Goal: Task Accomplishment & Management: Use online tool/utility

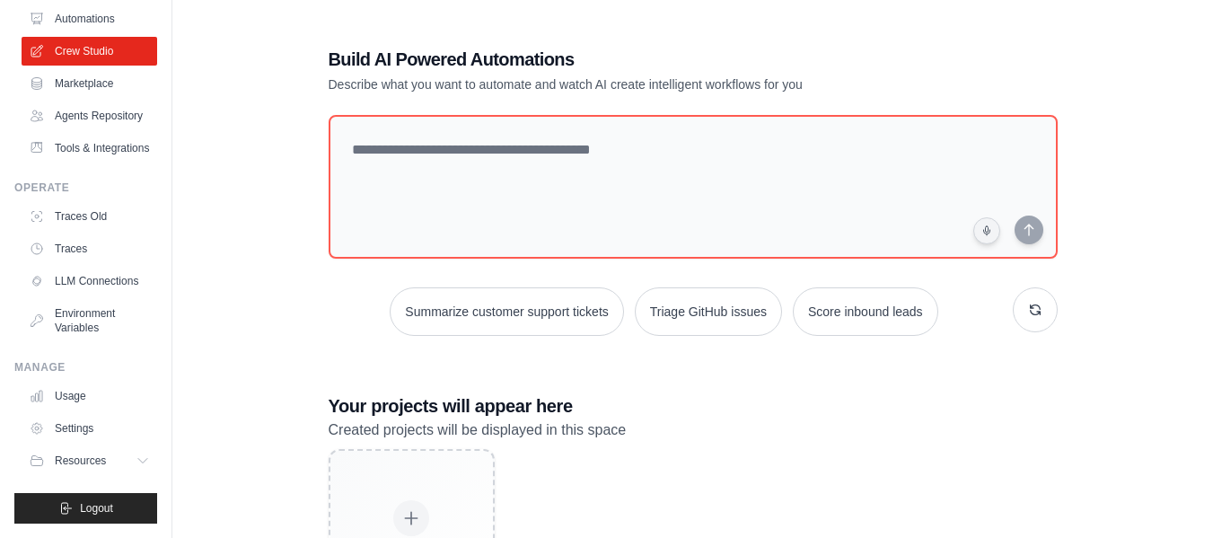
scroll to position [136, 0]
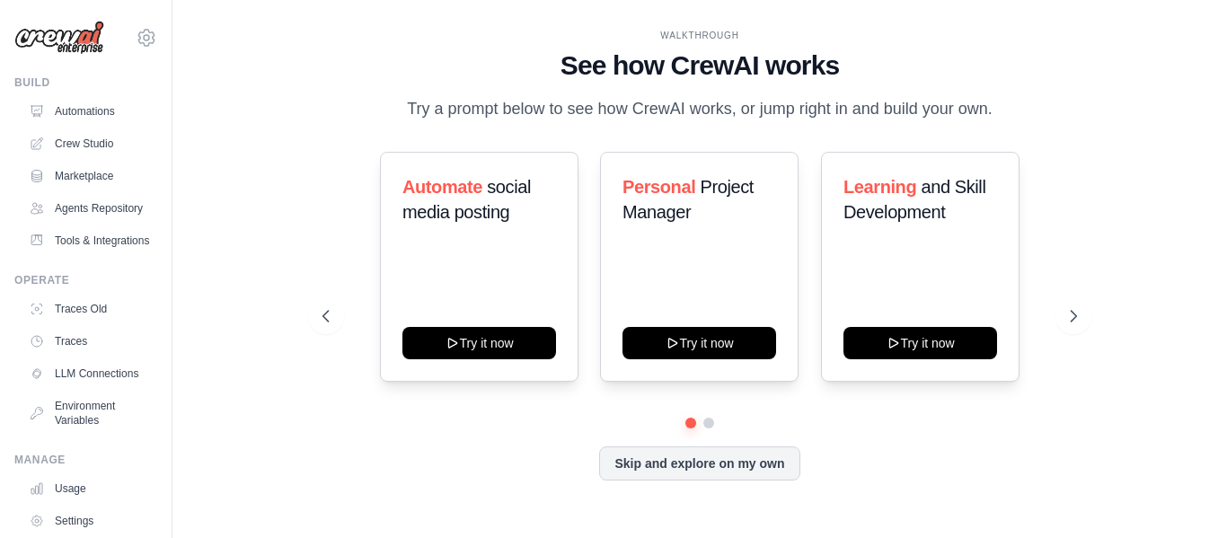
click at [79, 31] on img at bounding box center [59, 38] width 90 height 34
click at [119, 40] on div "[EMAIL_ADDRESS][DOMAIN_NAME] Settings" at bounding box center [85, 28] width 143 height 57
click at [136, 39] on icon at bounding box center [147, 38] width 22 height 22
click at [368, 324] on div "Automate social media posting Try it now Personal Project Manager Try it now Le…" at bounding box center [699, 267] width 754 height 230
click at [788, 462] on button "Skip and explore on my own" at bounding box center [699, 462] width 200 height 34
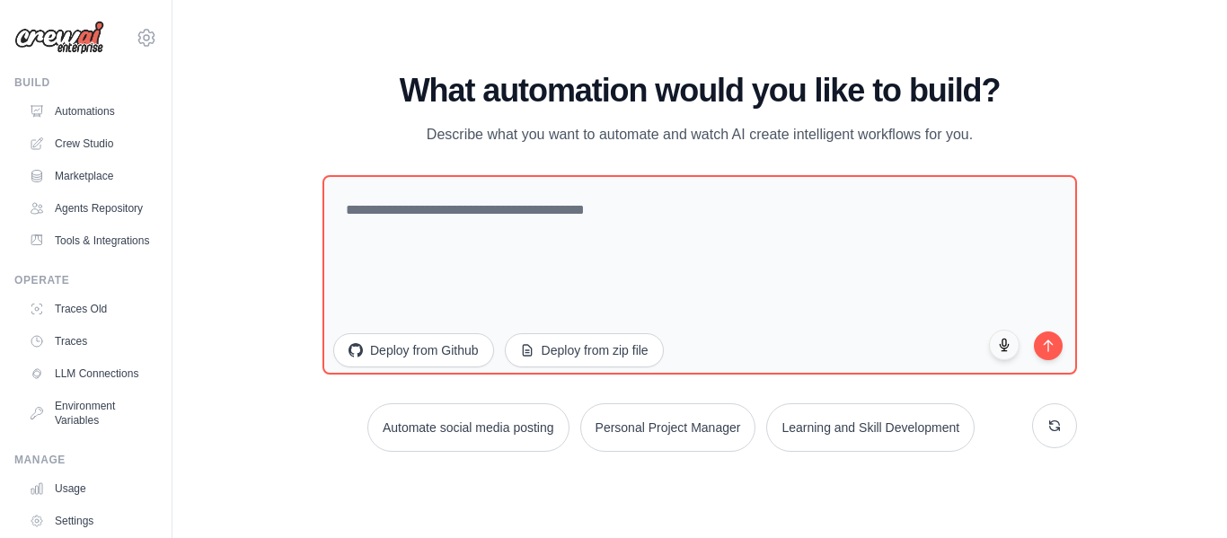
click at [646, 66] on div "WALKTHROUGH See how [PERSON_NAME] works Try a prompt below to see how [PERSON_N…" at bounding box center [699, 269] width 997 height 502
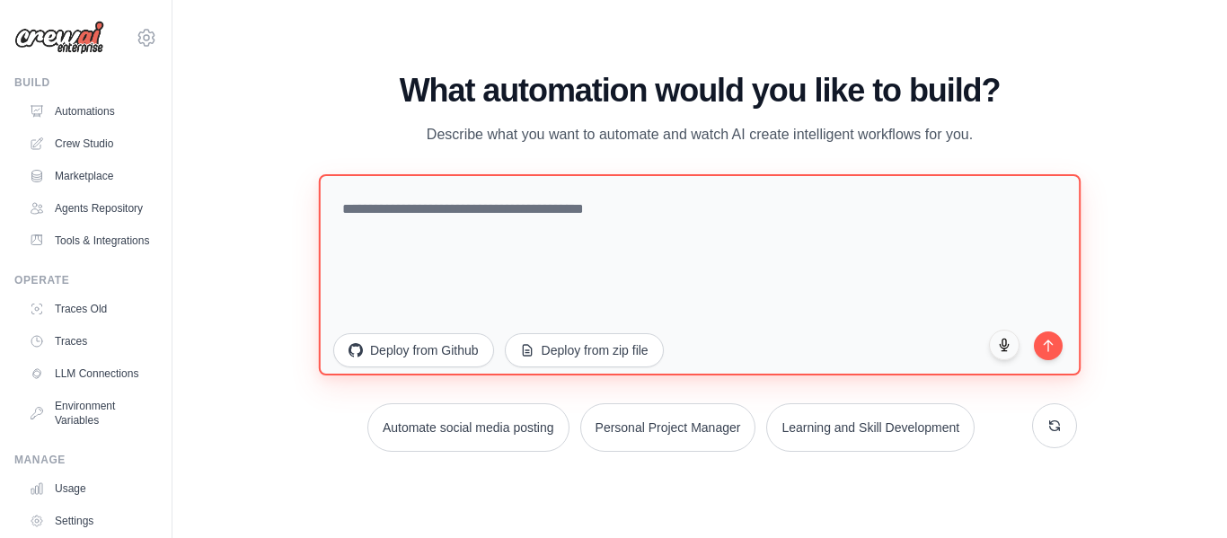
click at [559, 244] on textarea at bounding box center [700, 273] width 762 height 201
click at [795, 207] on textarea at bounding box center [700, 273] width 762 height 201
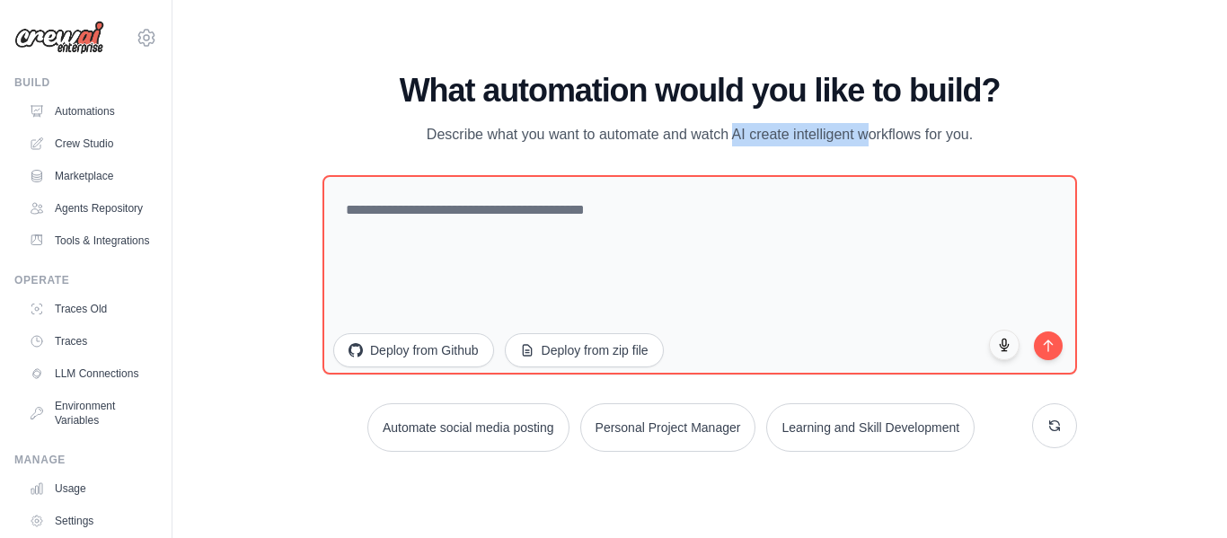
drag, startPoint x: 656, startPoint y: 135, endPoint x: 859, endPoint y: 137, distance: 203.9
click at [859, 137] on p "Describe what you want to automate and watch AI create intelligent workflows fo…" at bounding box center [699, 134] width 603 height 23
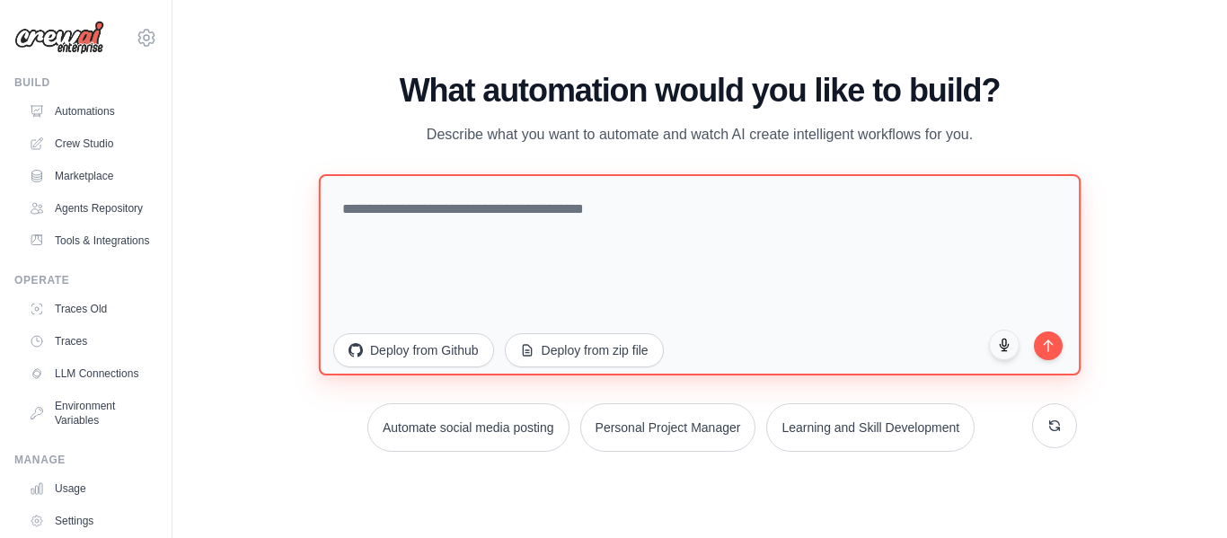
click at [809, 212] on textarea at bounding box center [700, 273] width 762 height 201
paste textarea "**********"
click at [602, 247] on textarea at bounding box center [700, 273] width 762 height 201
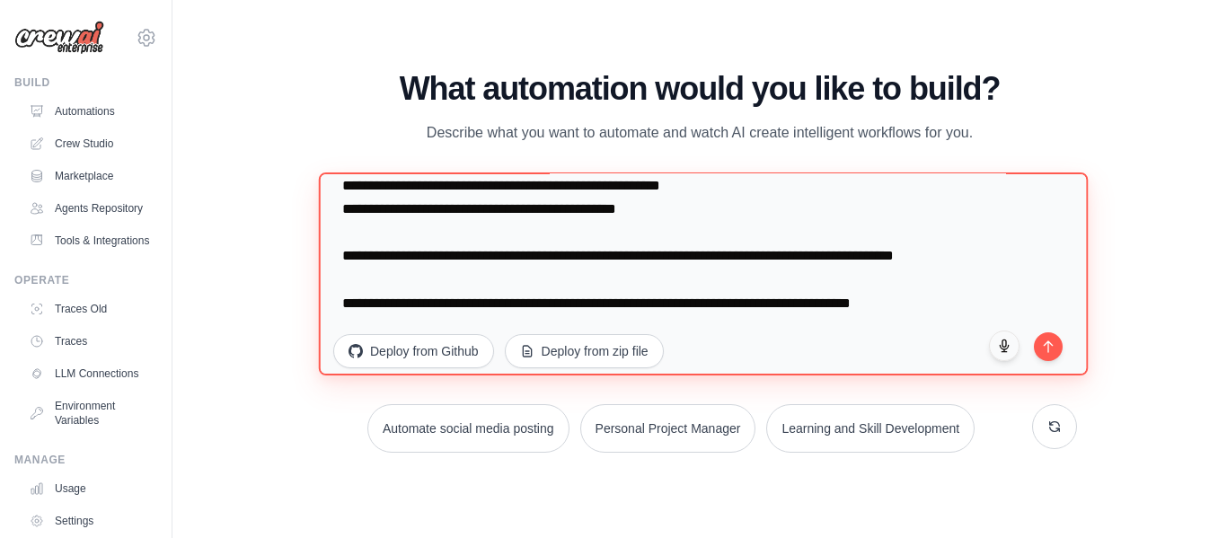
scroll to position [1759, 0]
type textarea "**********"
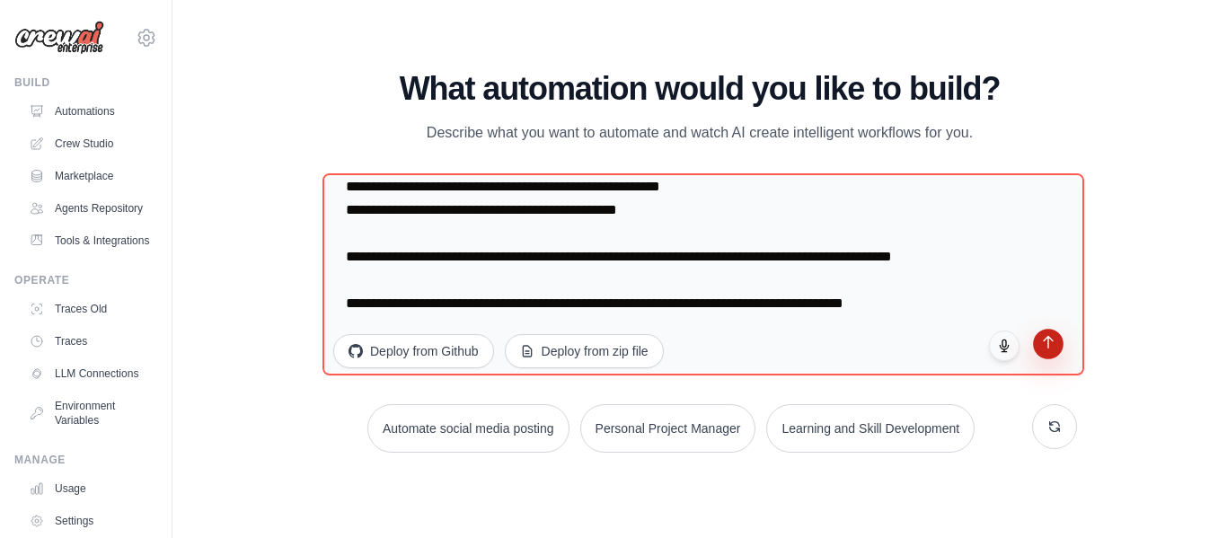
click at [1046, 357] on button "submit" at bounding box center [1048, 344] width 31 height 31
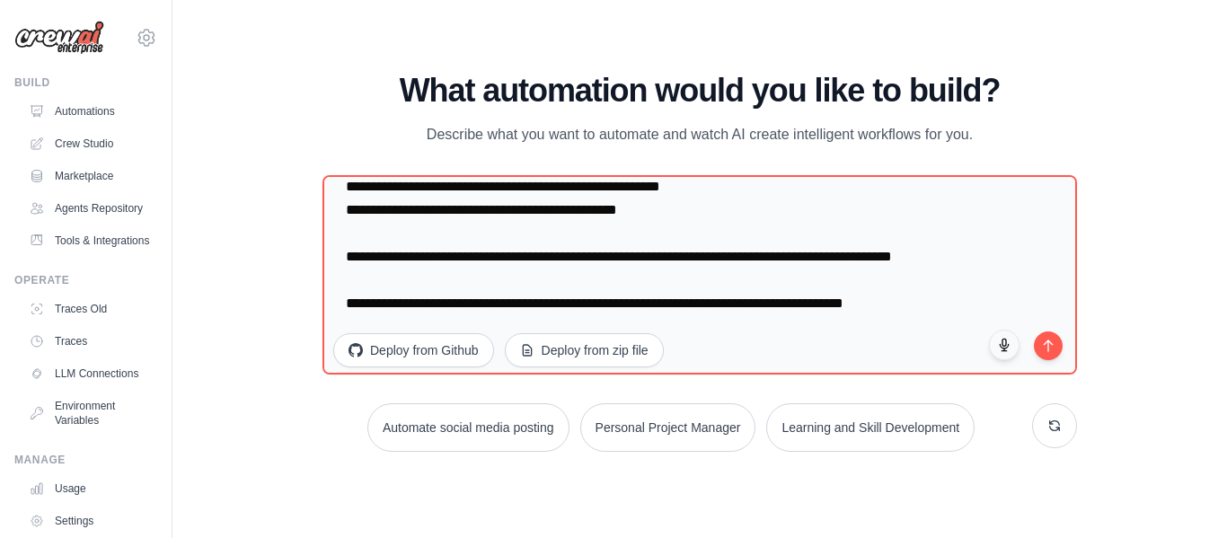
click at [78, 48] on img at bounding box center [59, 38] width 90 height 34
click at [137, 42] on icon at bounding box center [147, 38] width 22 height 22
click at [87, 45] on img at bounding box center [59, 38] width 90 height 34
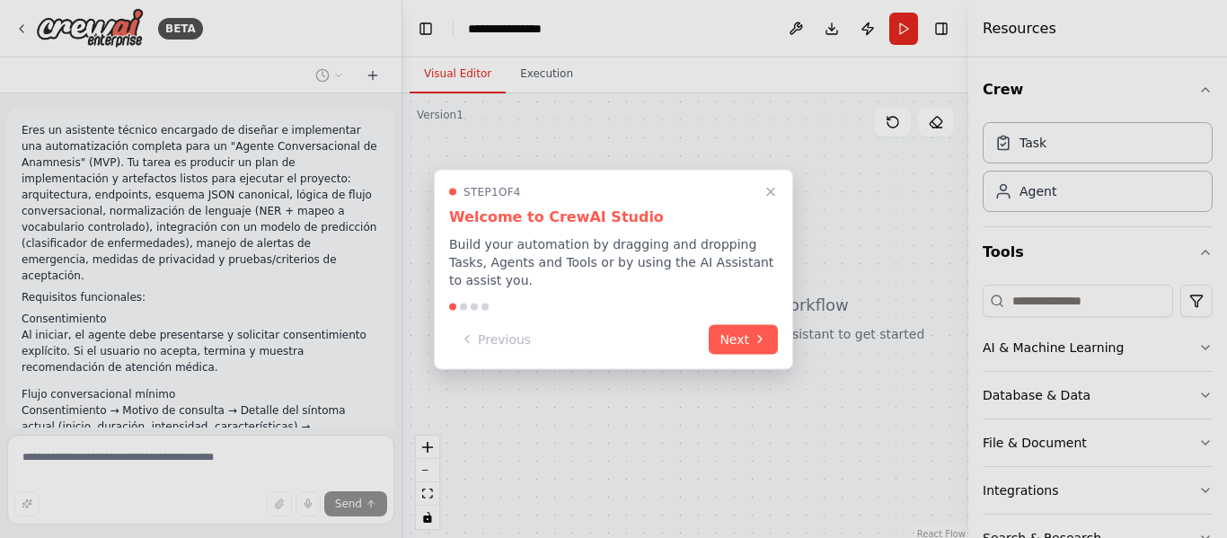
scroll to position [1472, 0]
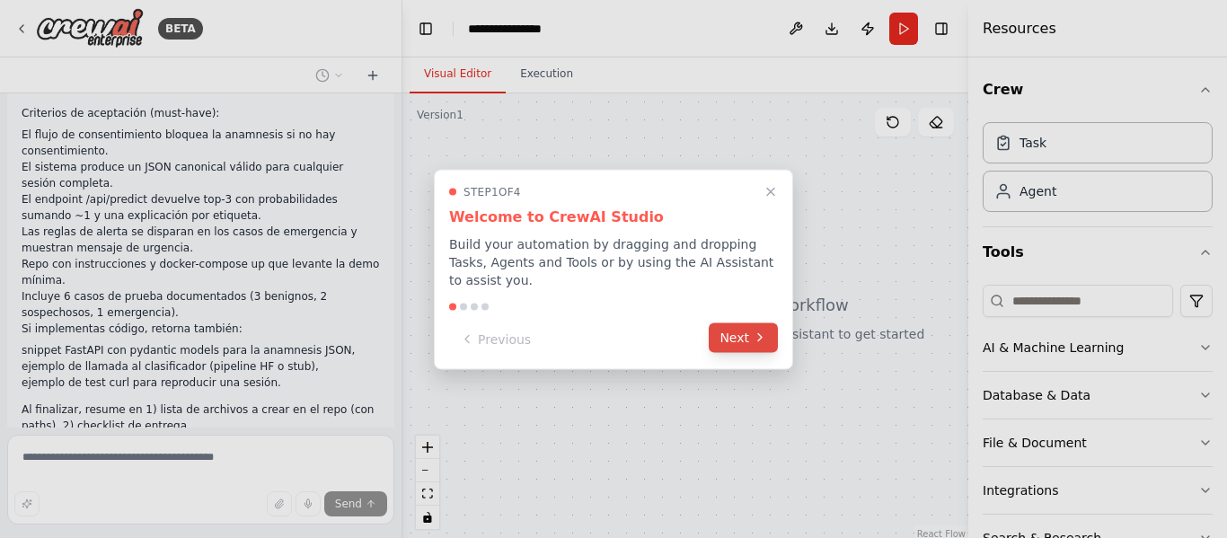
click at [749, 333] on button "Next" at bounding box center [743, 337] width 69 height 30
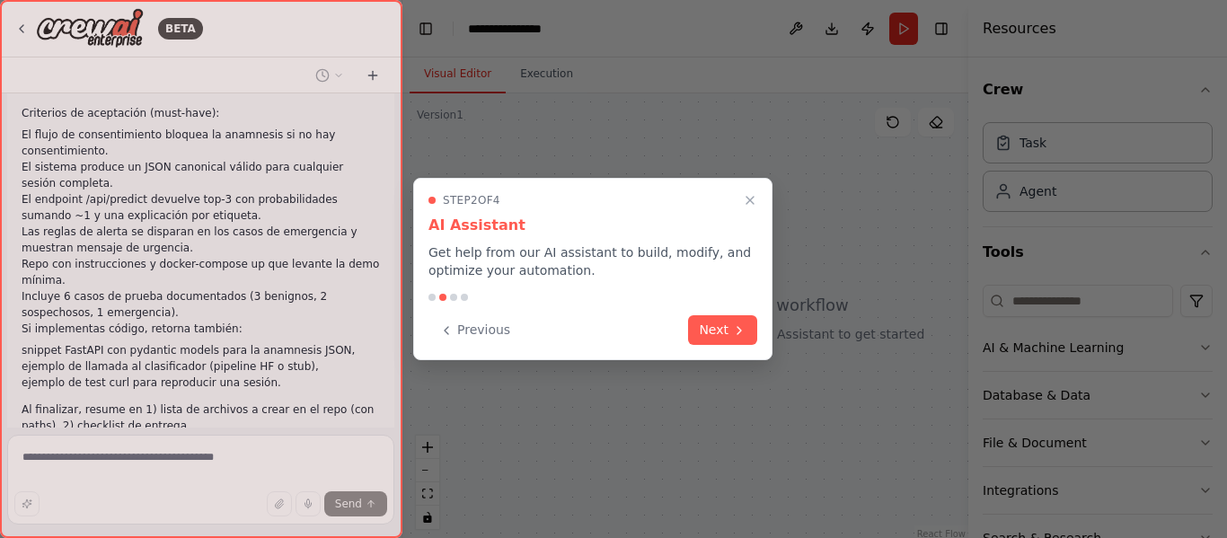
click at [749, 333] on button "Next" at bounding box center [722, 330] width 69 height 30
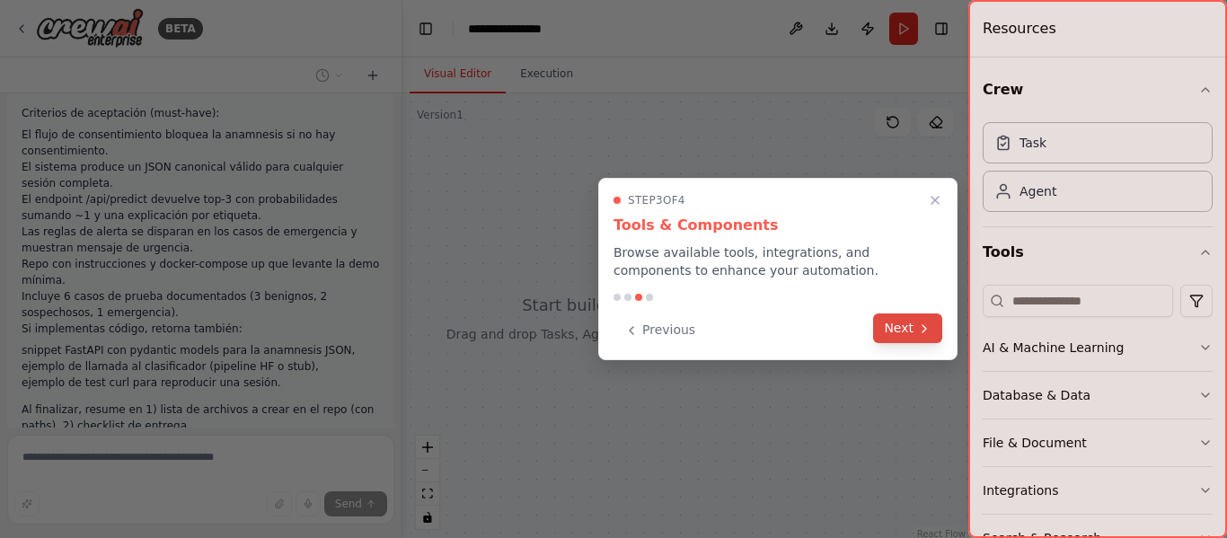
click at [884, 336] on button "Next" at bounding box center [907, 328] width 69 height 30
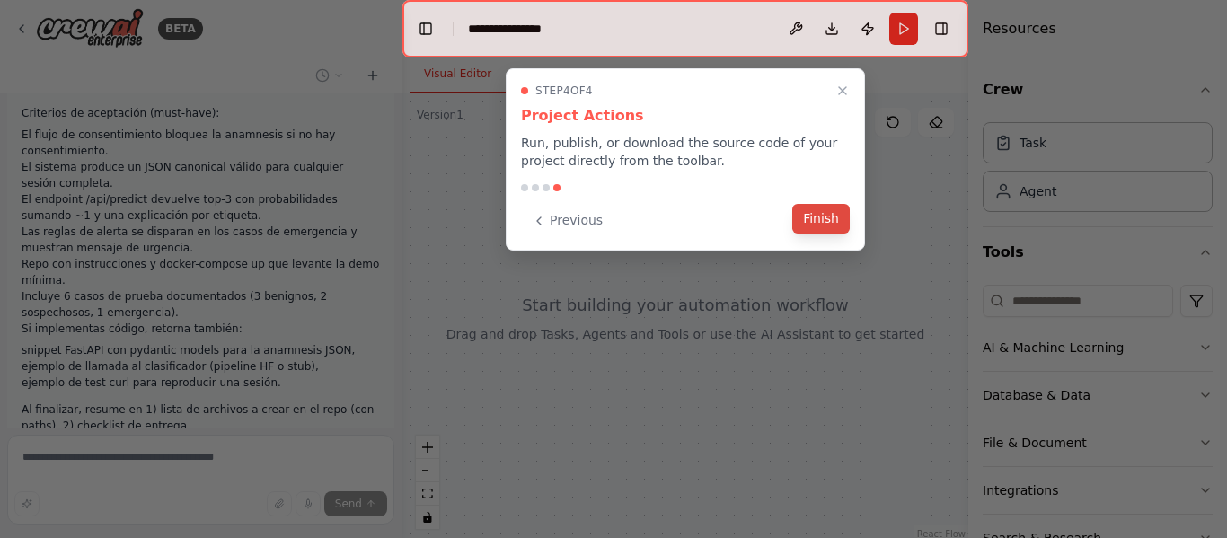
click at [824, 213] on button "Finish" at bounding box center [820, 219] width 57 height 30
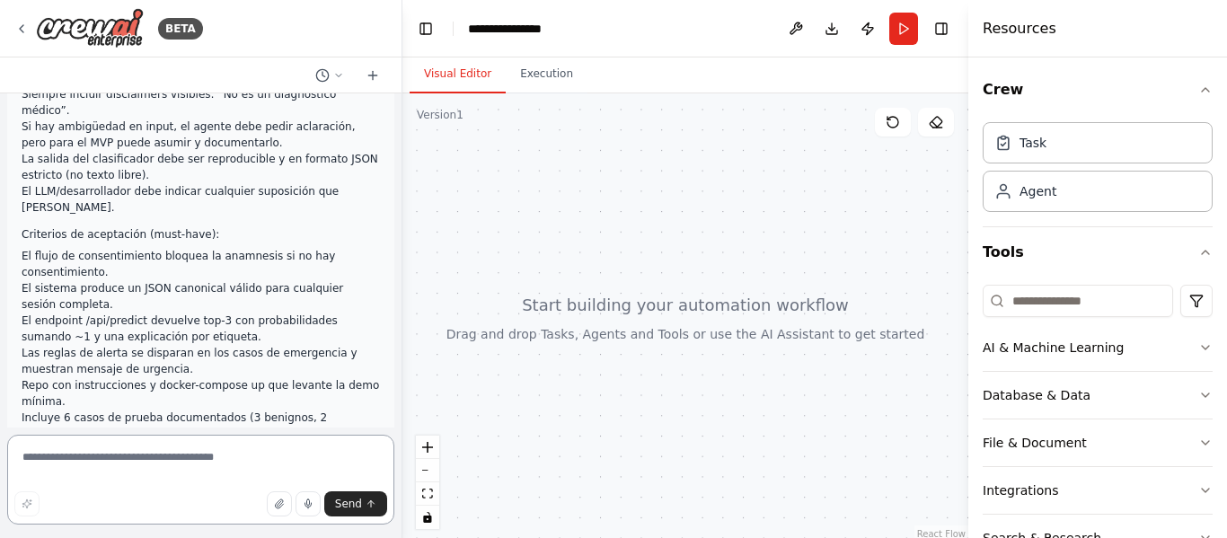
scroll to position [1332, 0]
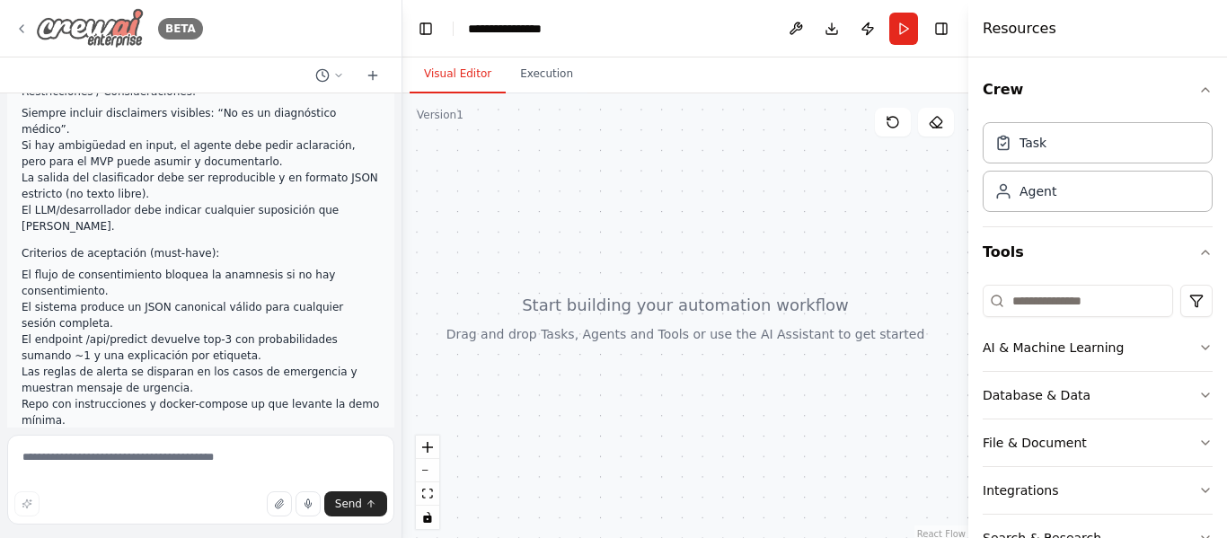
click at [25, 31] on icon at bounding box center [21, 29] width 14 height 14
